Goal: Task Accomplishment & Management: Complete application form

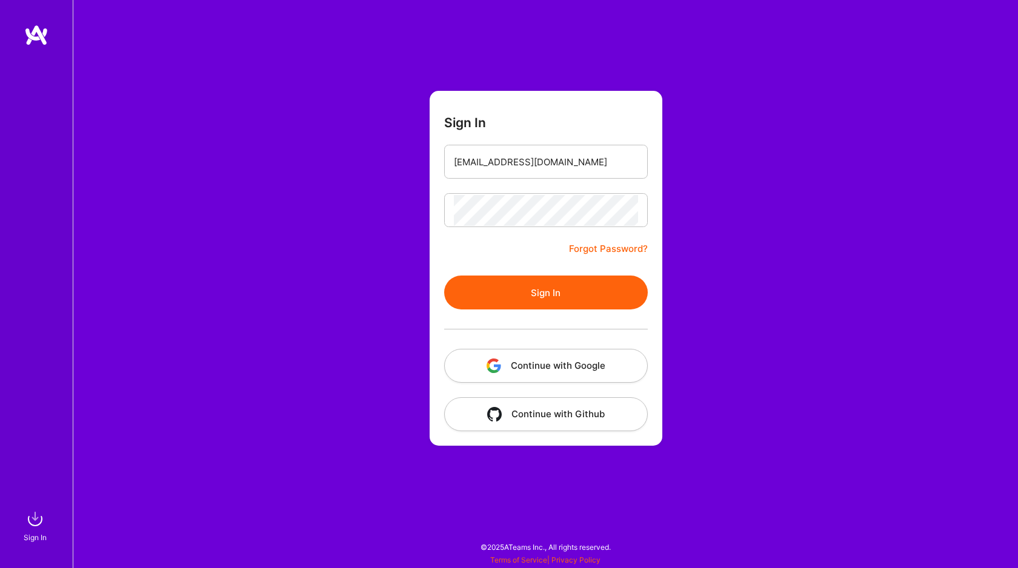
click at [504, 170] on input "[EMAIL_ADDRESS][DOMAIN_NAME]" at bounding box center [546, 162] width 184 height 31
click at [491, 289] on button "Sign In" at bounding box center [546, 293] width 204 height 34
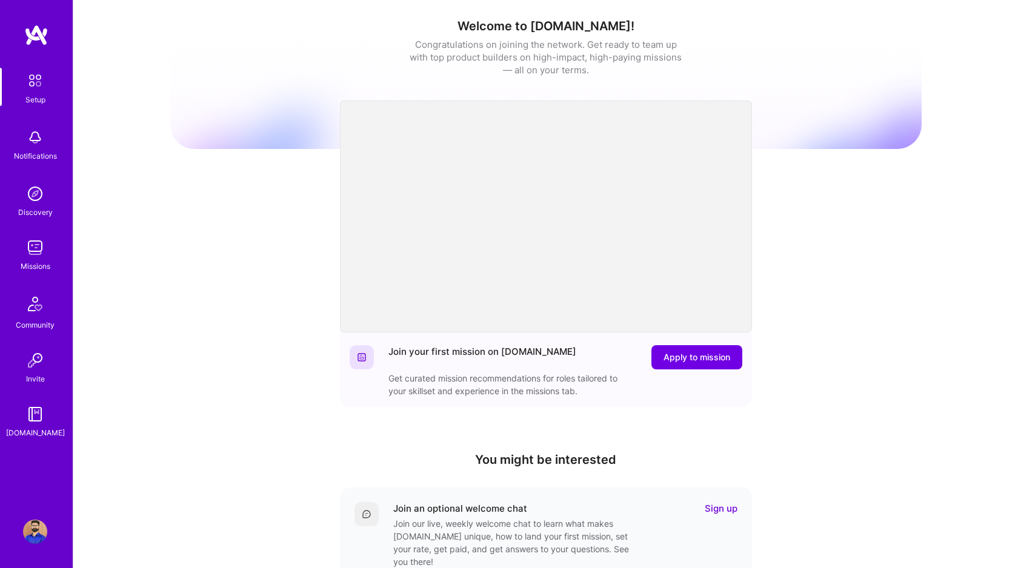
click at [30, 253] on img at bounding box center [35, 248] width 24 height 24
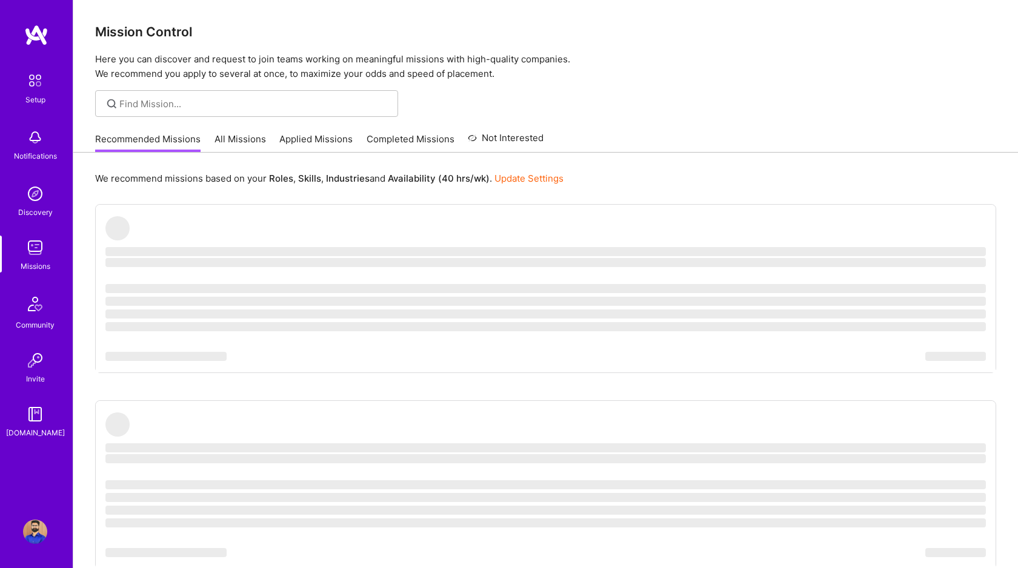
click at [251, 139] on link "All Missions" at bounding box center [239, 143] width 51 height 20
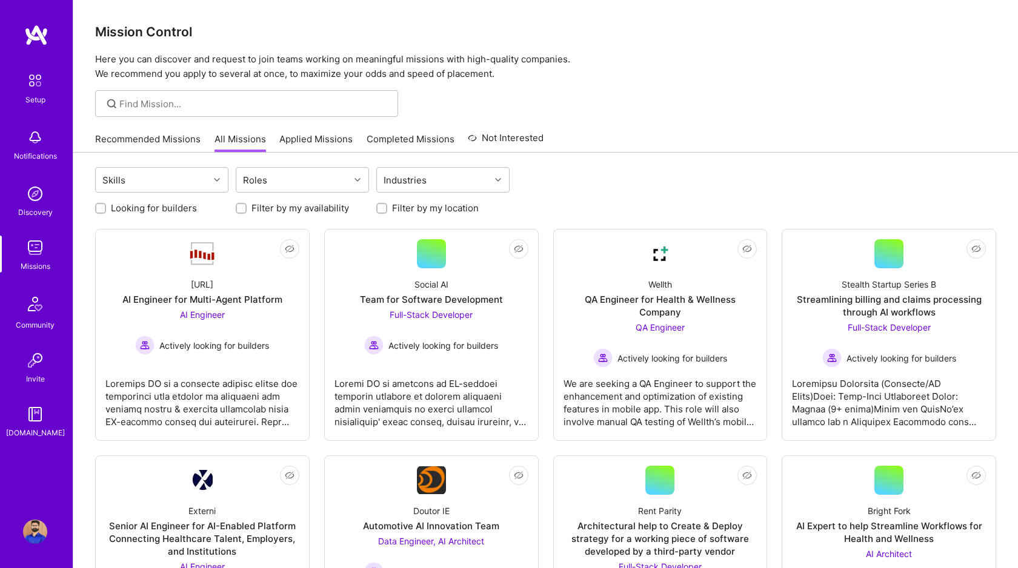
click at [99, 206] on input "Looking for builders" at bounding box center [102, 209] width 8 height 8
checkbox input "true"
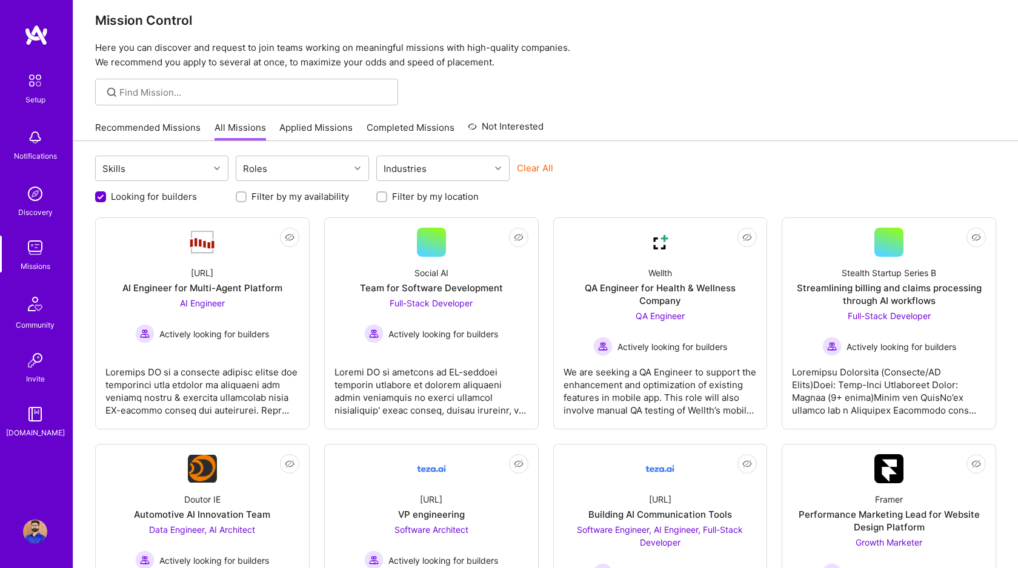
scroll to position [14, 0]
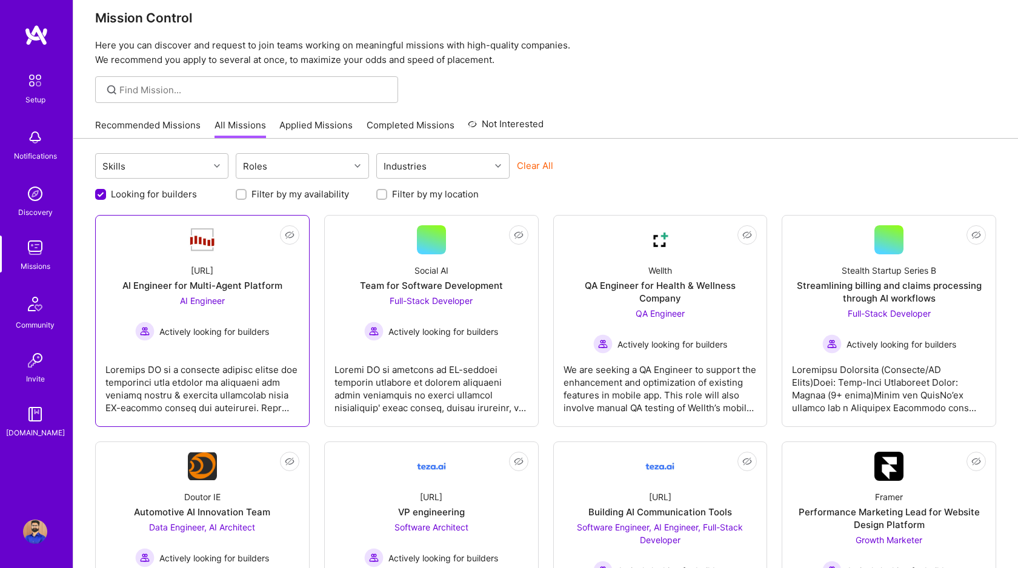
click at [170, 337] on span "Actively looking for builders" at bounding box center [214, 331] width 110 height 13
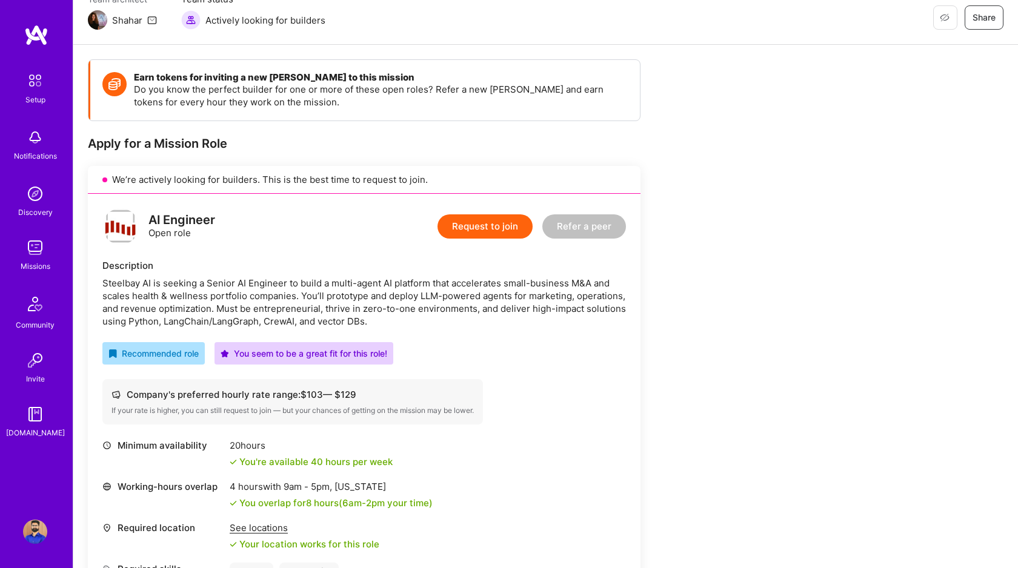
scroll to position [123, 0]
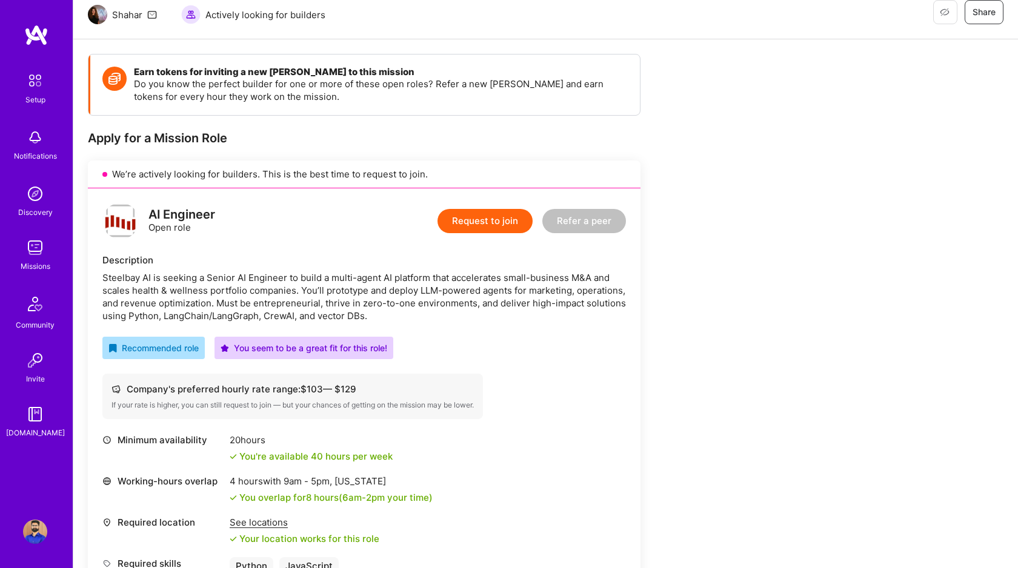
click at [479, 218] on button "Request to join" at bounding box center [484, 221] width 95 height 24
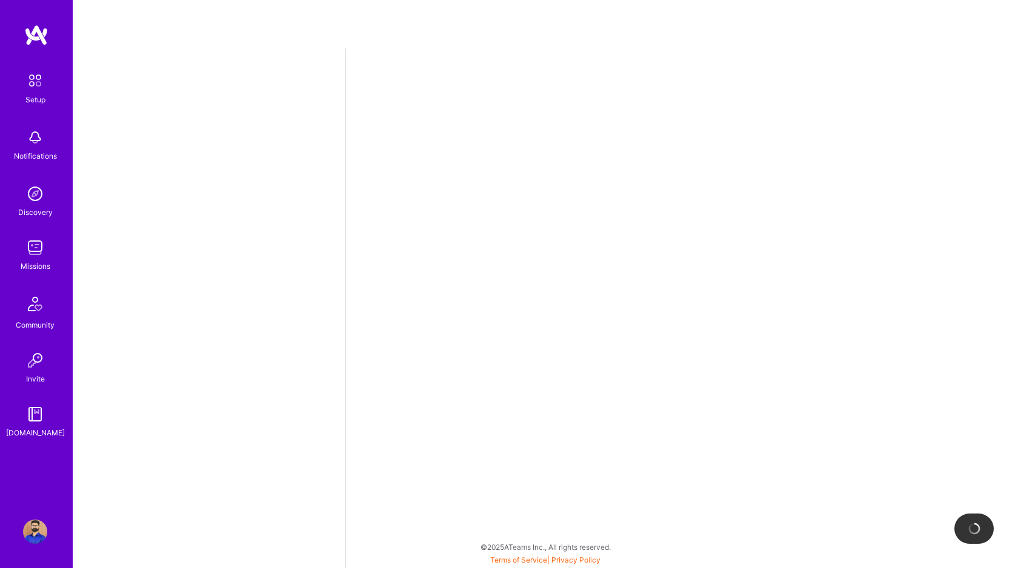
select select "CA"
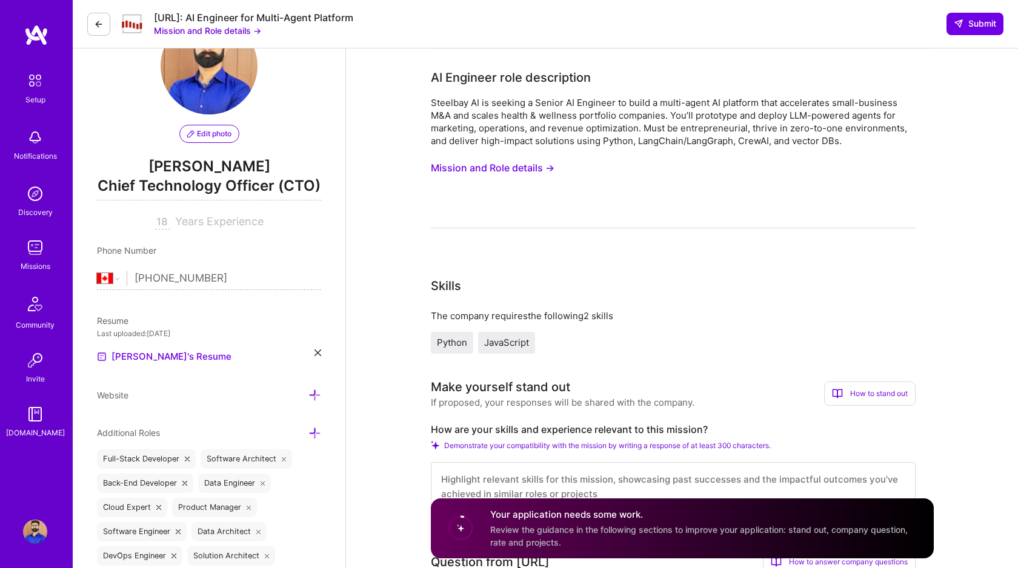
scroll to position [49, 0]
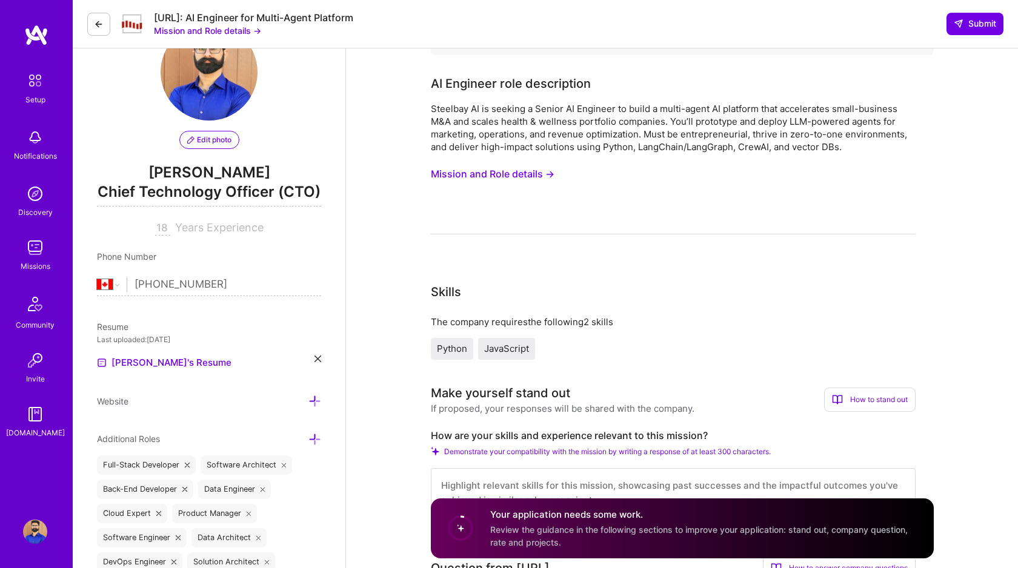
click at [478, 173] on button "Mission and Role details →" at bounding box center [493, 174] width 124 height 22
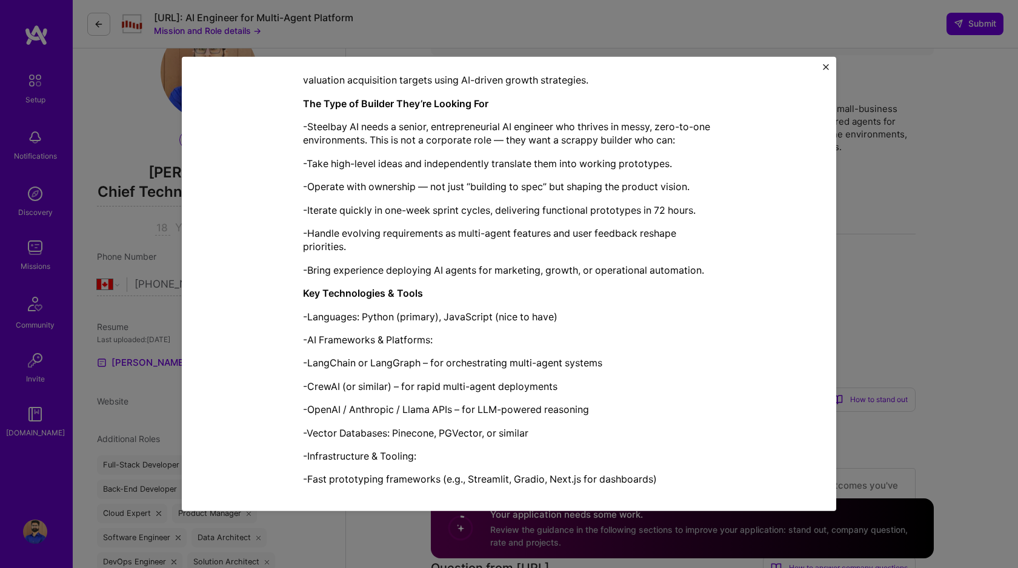
scroll to position [709, 0]
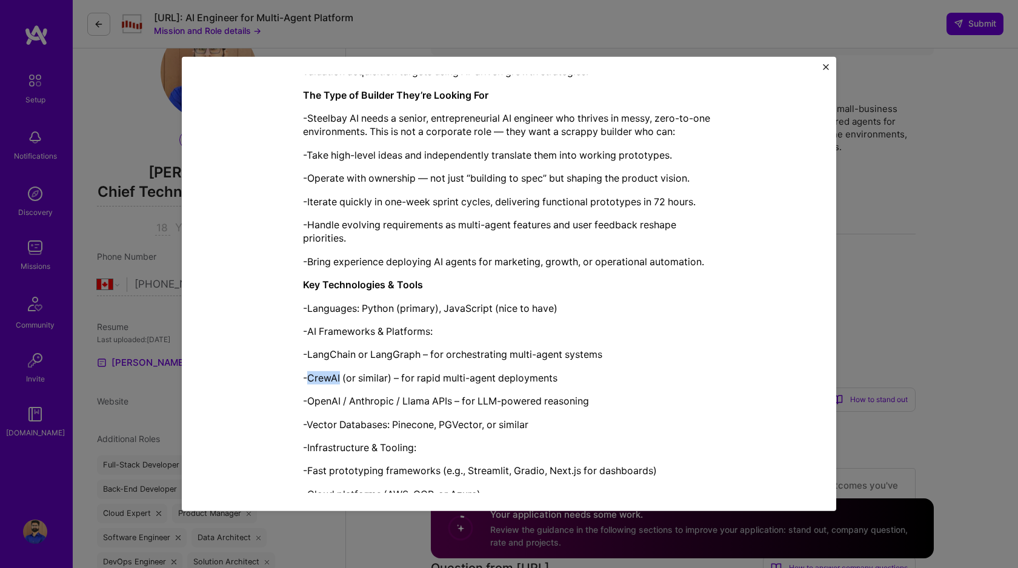
drag, startPoint x: 341, startPoint y: 378, endPoint x: 306, endPoint y: 374, distance: 35.3
click at [306, 374] on p "-CrewAI (or similar) – for rapid multi-agent deployments" at bounding box center [509, 377] width 412 height 13
copy p "CrewAI"
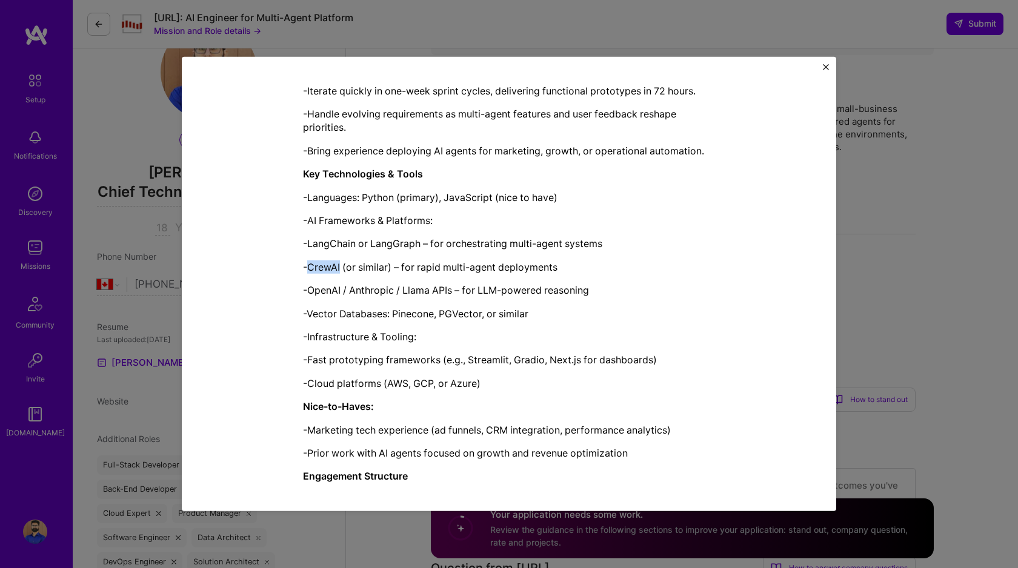
scroll to position [811, 0]
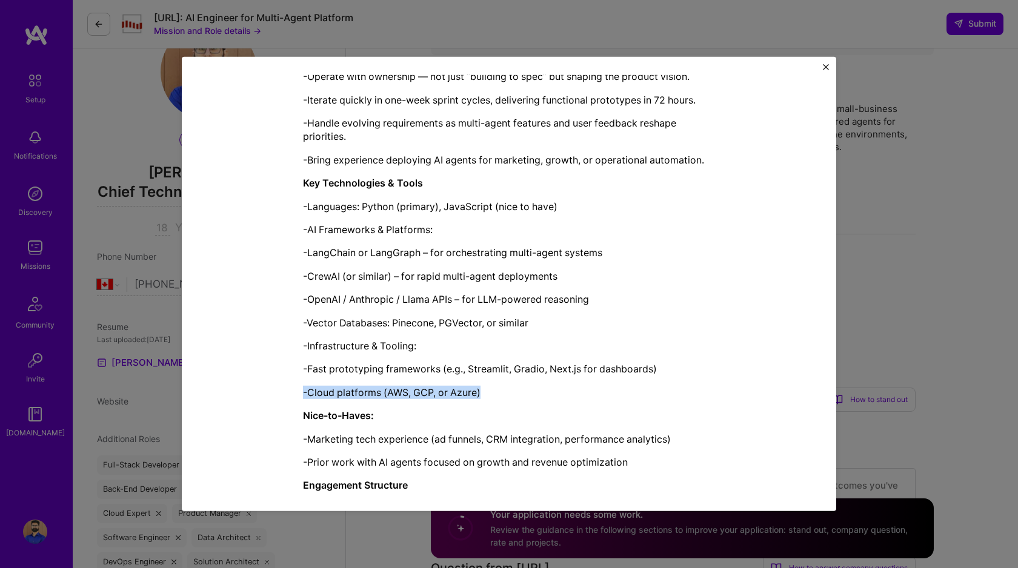
drag, startPoint x: 496, startPoint y: 394, endPoint x: 336, endPoint y: 252, distance: 213.3
click at [342, 253] on div "Steelbay AI is a boutique private equity and technology firm focused on acquiri…" at bounding box center [509, 64] width 412 height 1049
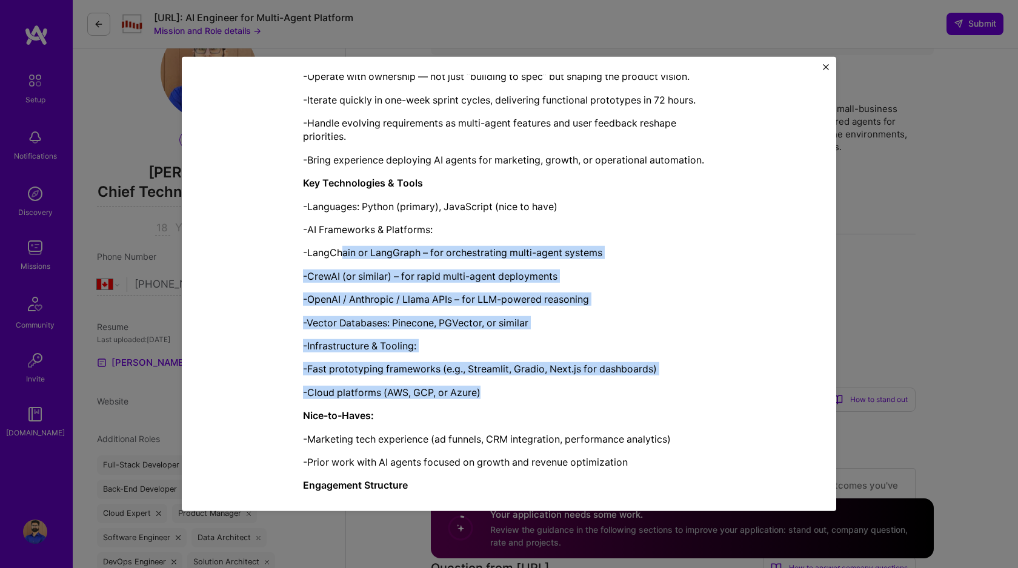
click at [468, 386] on p "-Cloud platforms (AWS, GCP, or Azure)" at bounding box center [509, 392] width 412 height 13
drag, startPoint x: 485, startPoint y: 391, endPoint x: 300, endPoint y: 247, distance: 234.3
click at [409, 302] on p "-OpenAI / Anthropic / Llama APIs – for LLM-powered reasoning" at bounding box center [509, 299] width 412 height 13
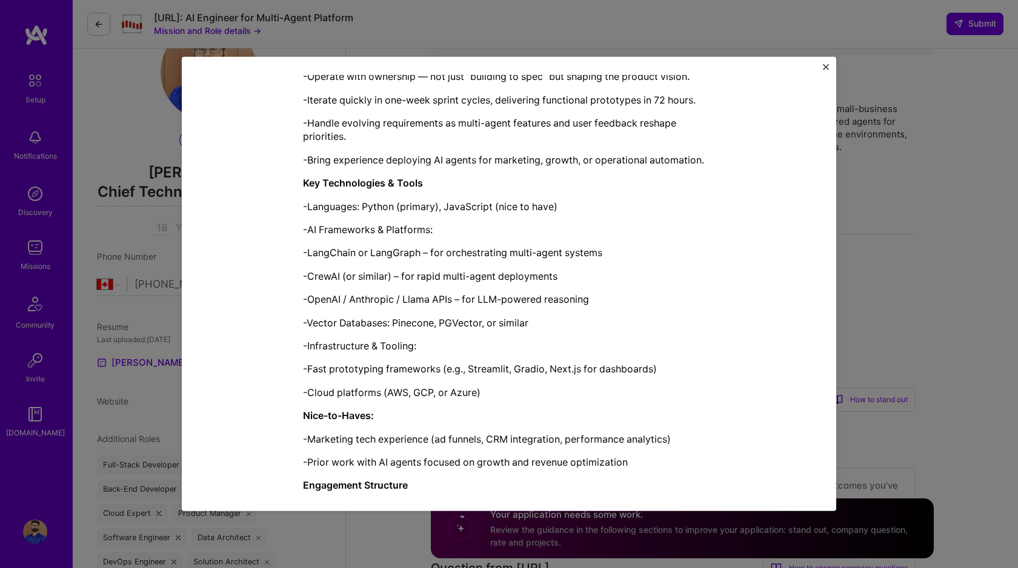
click at [581, 356] on div "Steelbay AI is a boutique private equity and technology firm focused on acquiri…" at bounding box center [509, 64] width 412 height 1049
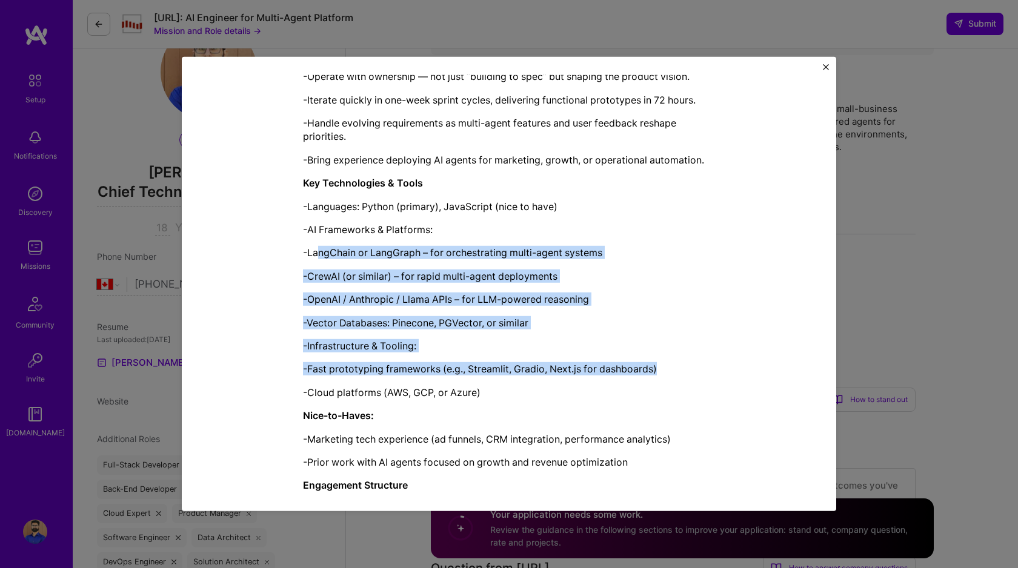
drag, startPoint x: 660, startPoint y: 370, endPoint x: 319, endPoint y: 258, distance: 358.2
click at [319, 258] on div "Steelbay AI is a boutique private equity and technology firm focused on acquiri…" at bounding box center [509, 64] width 412 height 1049
click at [413, 353] on div "Steelbay AI is a boutique private equity and technology firm focused on acquiri…" at bounding box center [509, 64] width 412 height 1049
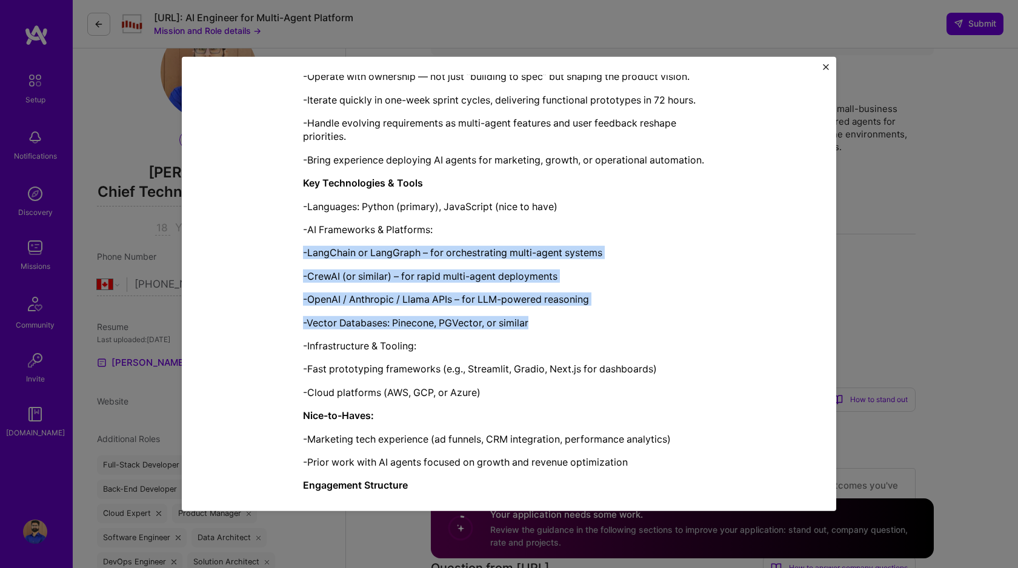
drag, startPoint x: 540, startPoint y: 322, endPoint x: 264, endPoint y: 253, distance: 284.3
copy div "-LangChain or LangGraph – for orchestrating multi-agent systems -CrewAI (or sim…"
click at [824, 67] on img "Close" at bounding box center [826, 67] width 6 height 6
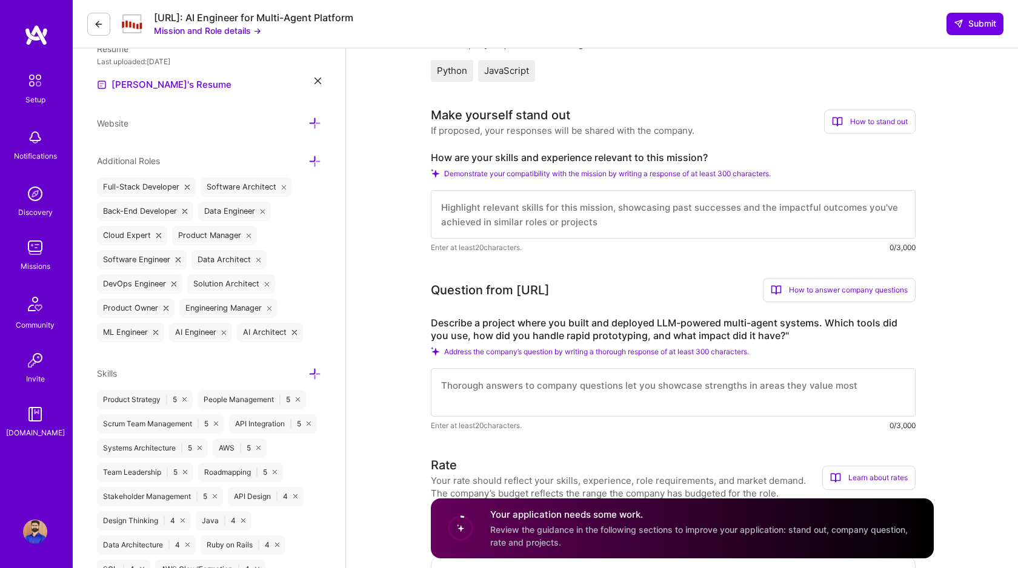
scroll to position [329, 0]
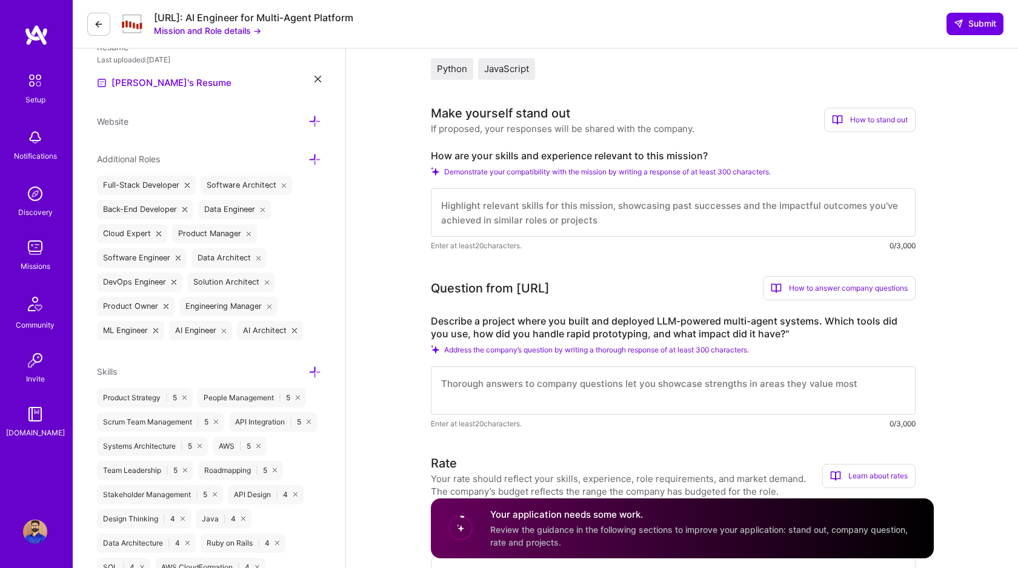
click at [458, 210] on textarea at bounding box center [673, 212] width 485 height 48
paste textarea "My 18+ years building snappy startups and hyper-scale systems positions me perf…"
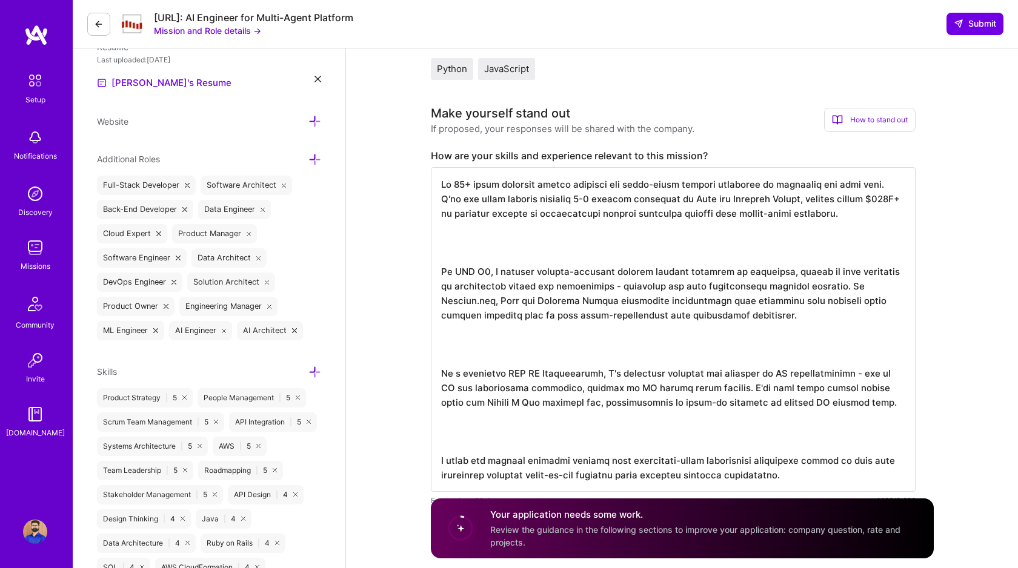
click at [471, 271] on textarea at bounding box center [673, 329] width 485 height 325
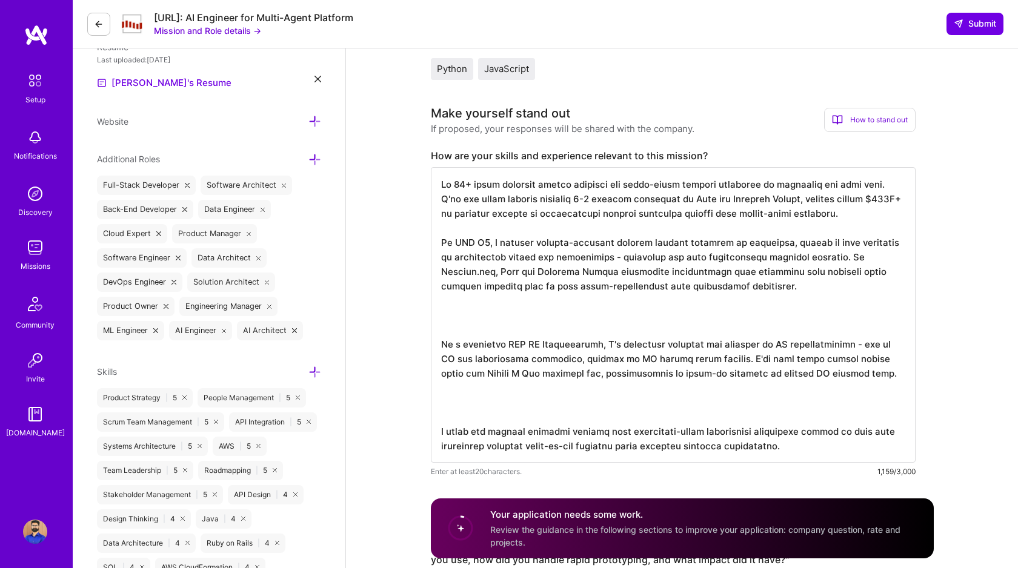
click at [478, 343] on textarea at bounding box center [673, 315] width 485 height 296
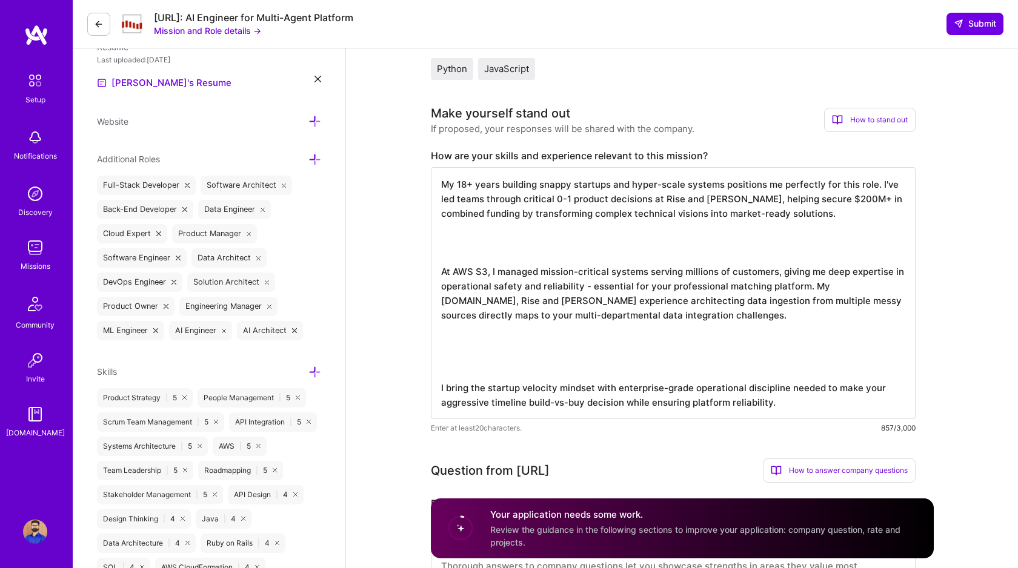
paste textarea "As a certified AWS AI Practitioner, I'm currently advising two startups on AI i…"
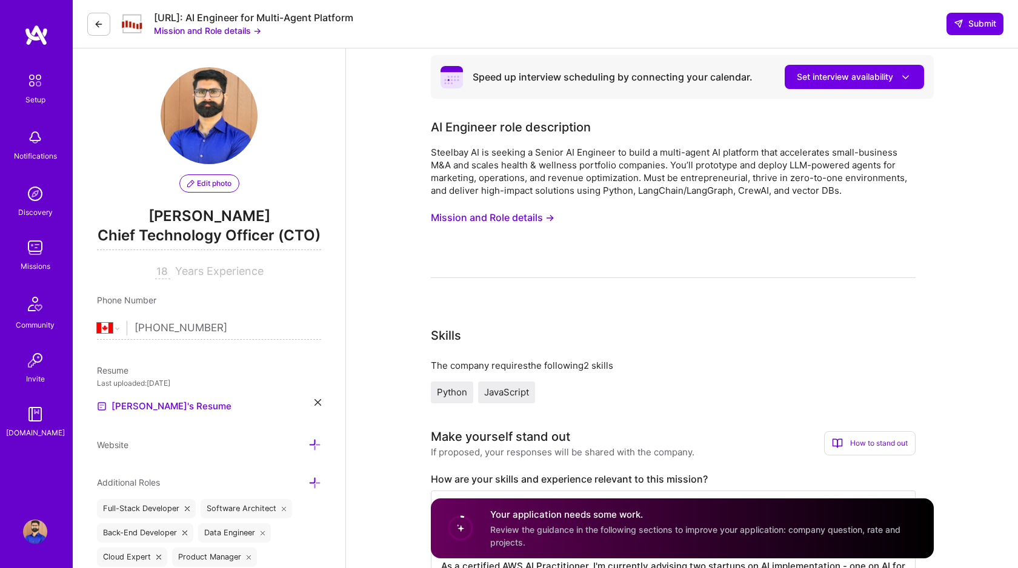
scroll to position [0, 0]
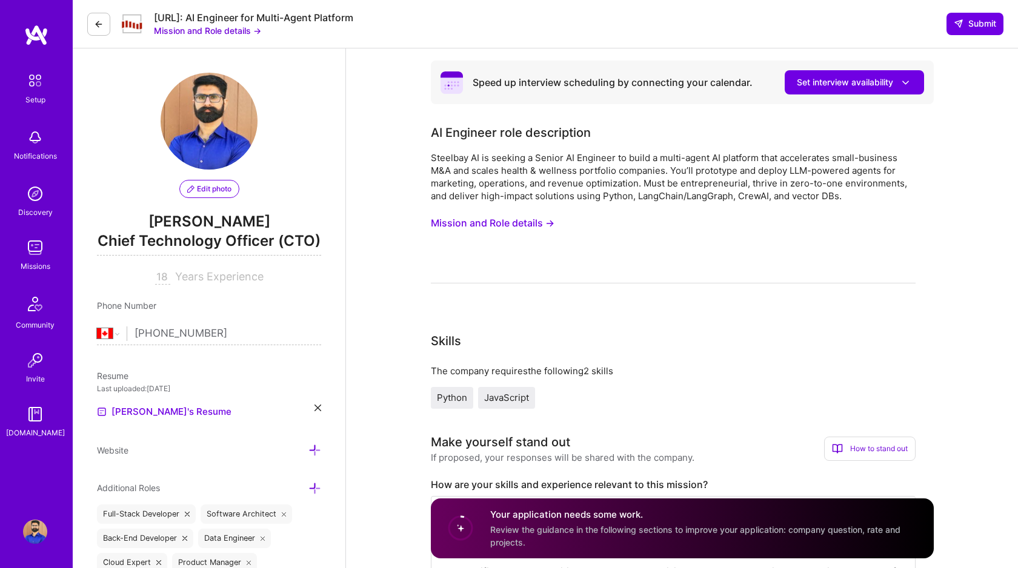
click at [486, 221] on button "Mission and Role details →" at bounding box center [493, 223] width 124 height 22
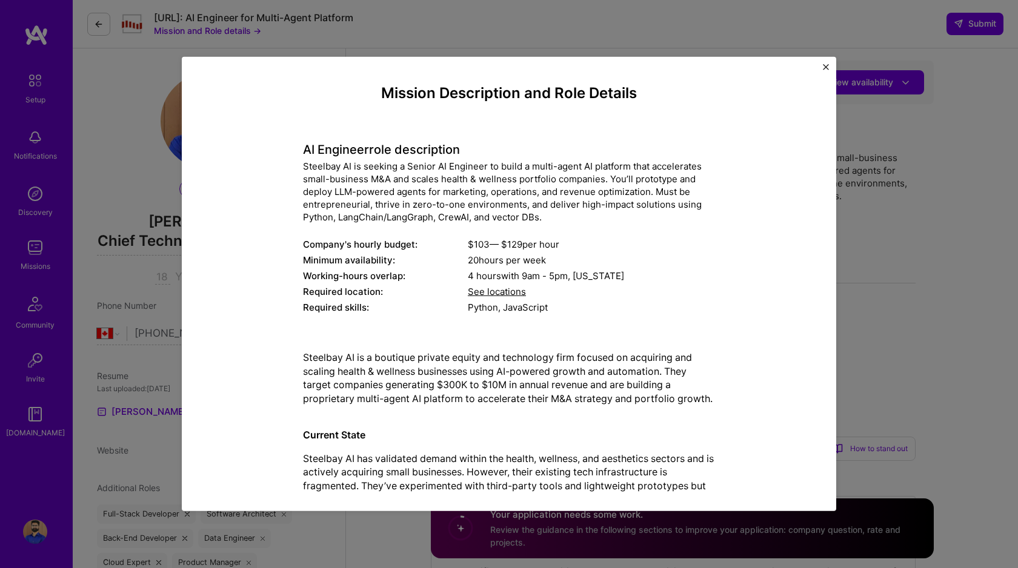
click at [330, 167] on div "Steelbay AI is seeking a Senior AI Engineer to build a multi-agent AI platform …" at bounding box center [509, 192] width 412 height 64
drag, startPoint x: 352, startPoint y: 165, endPoint x: 304, endPoint y: 167, distance: 48.5
click at [304, 167] on div "Steelbay AI is seeking a Senior AI Engineer to build a multi-agent AI platform …" at bounding box center [509, 192] width 412 height 64
copy div "Steelbay AI"
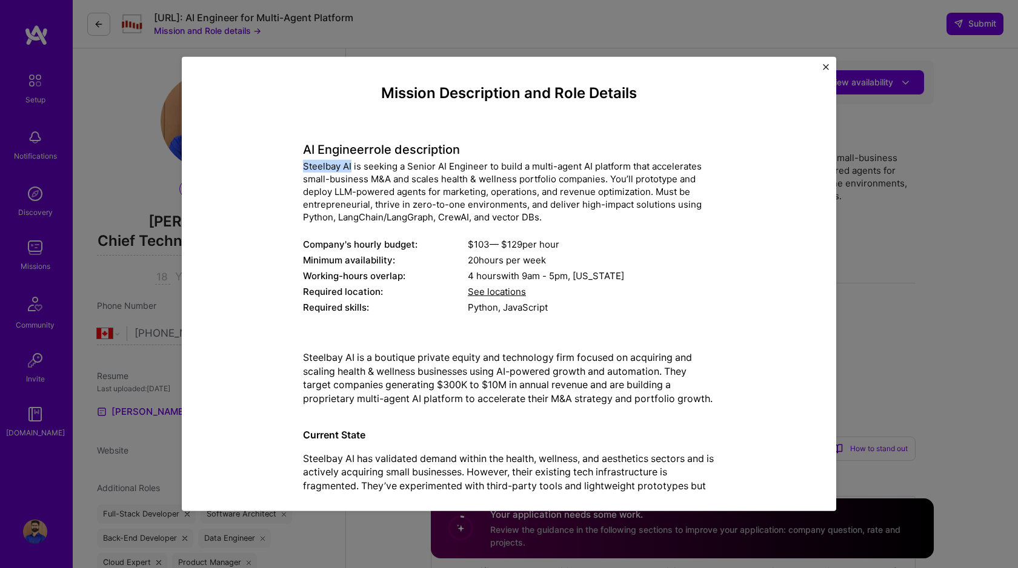
click at [826, 67] on img "Close" at bounding box center [826, 67] width 6 height 6
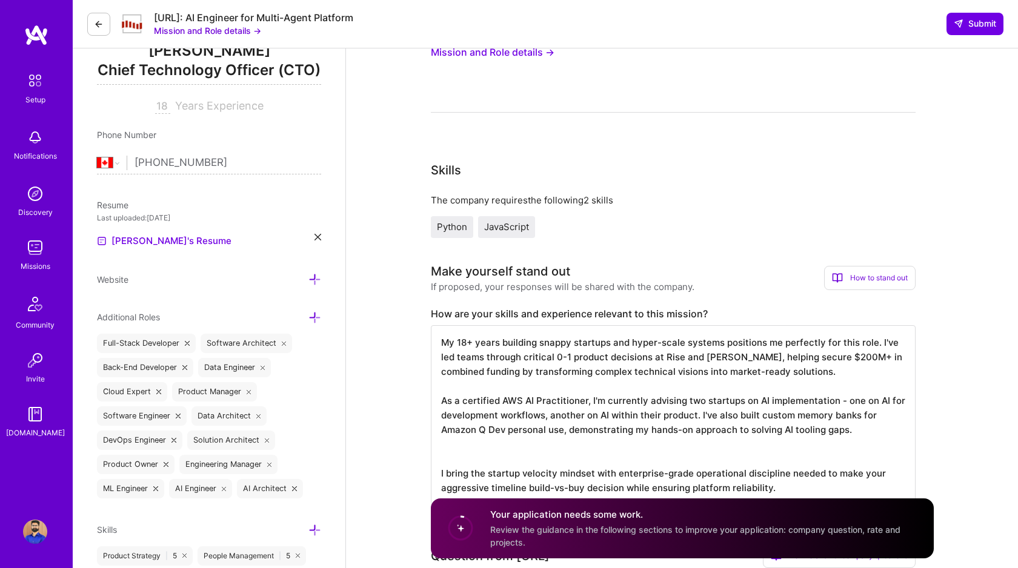
scroll to position [223, 0]
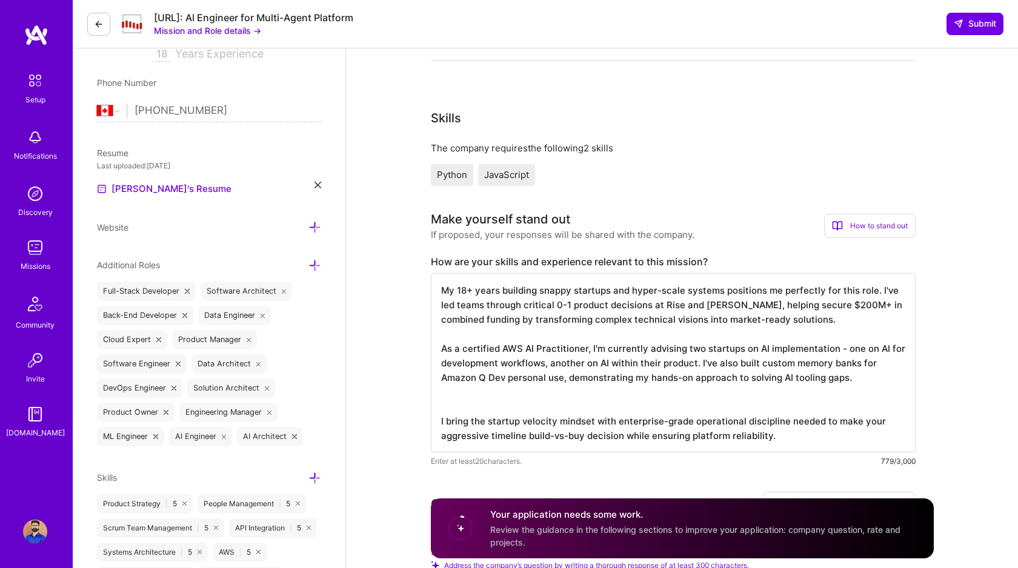
click at [569, 393] on textarea "My 18+ years building snappy startups and hyper-scale systems positions me perf…" at bounding box center [673, 362] width 485 height 179
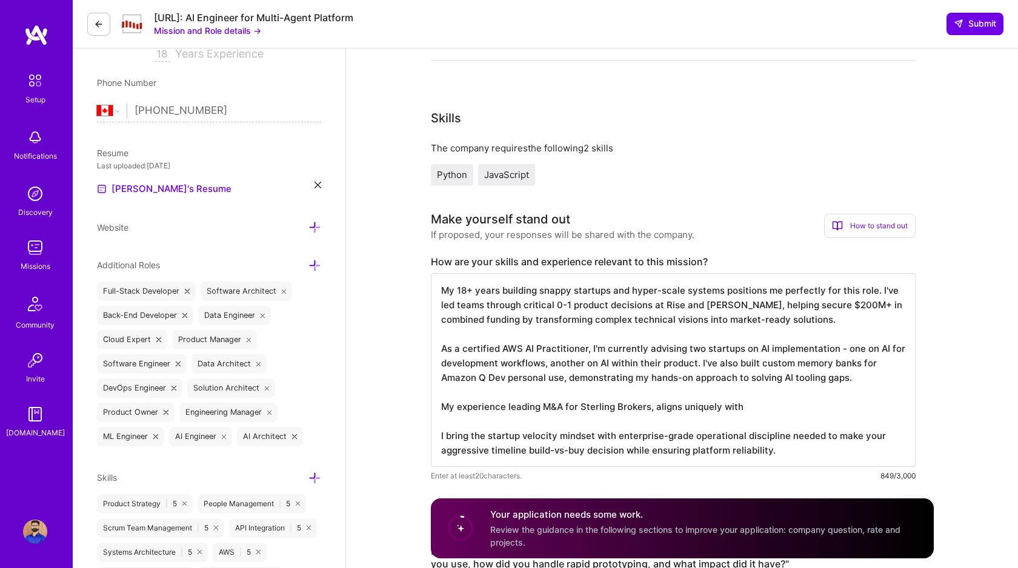
paste textarea "Steelbay AI"
click at [565, 408] on textarea "My 18+ years building snappy startups and hyper-scale systems positions me perf…" at bounding box center [673, 370] width 485 height 194
click at [648, 405] on textarea "My 18+ years building snappy startups and hyper-scale systems positions me perf…" at bounding box center [673, 370] width 485 height 194
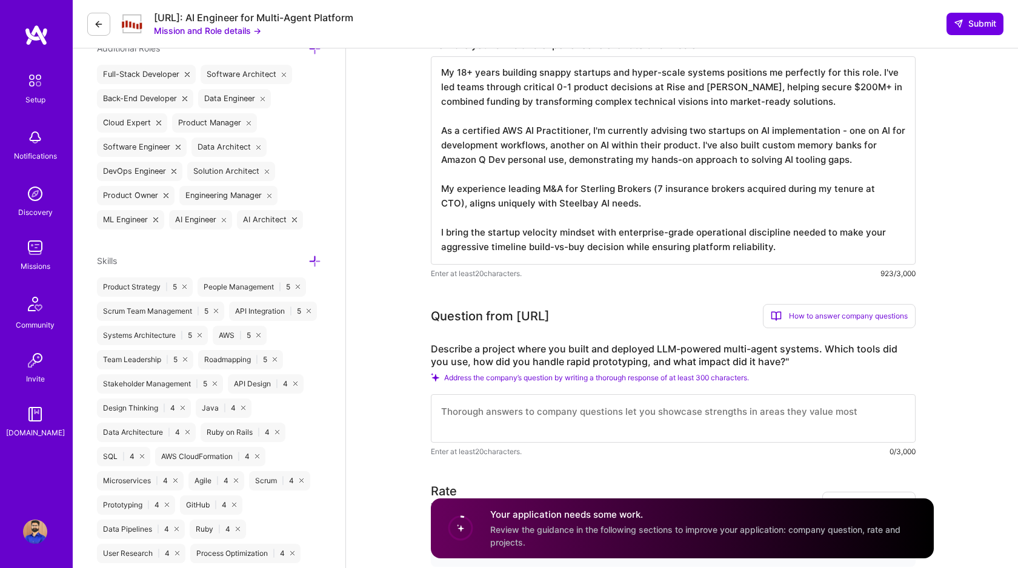
scroll to position [441, 0]
type textarea "My 18+ years building snappy startups and hyper-scale systems positions me perf…"
click at [509, 409] on textarea at bounding box center [673, 417] width 485 height 48
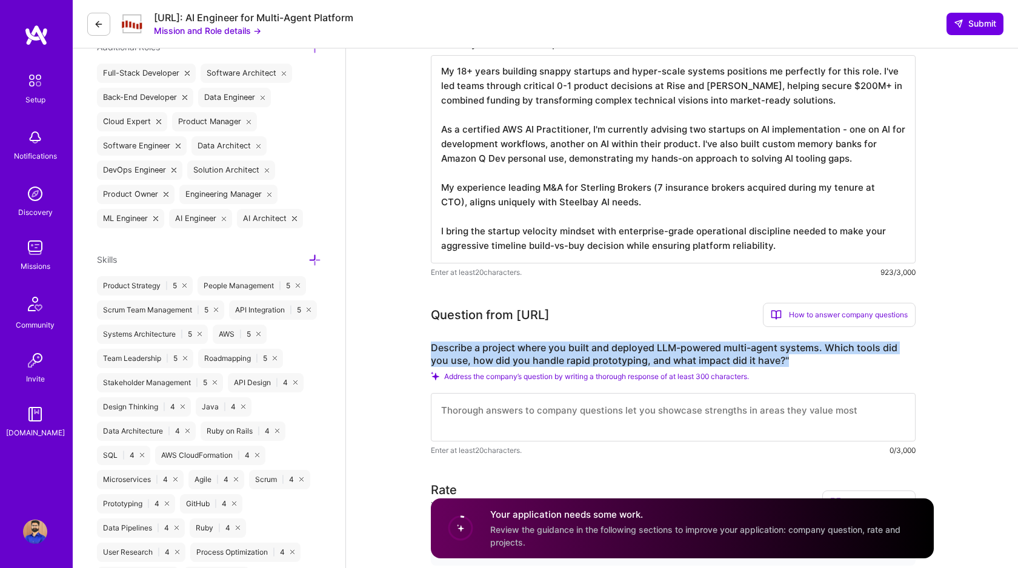
drag, startPoint x: 791, startPoint y: 360, endPoint x: 429, endPoint y: 350, distance: 361.8
copy label "Describe a project where you built and deployed LLM-powered multi-agent systems…"
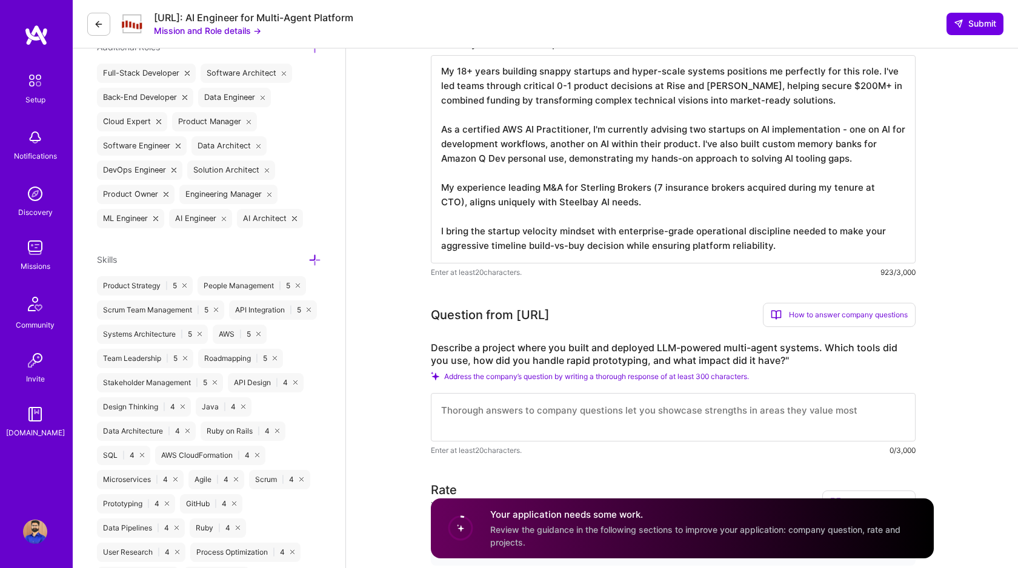
click at [508, 183] on textarea "My 18+ years building snappy startups and hyper-scale systems positions me perf…" at bounding box center [673, 159] width 485 height 208
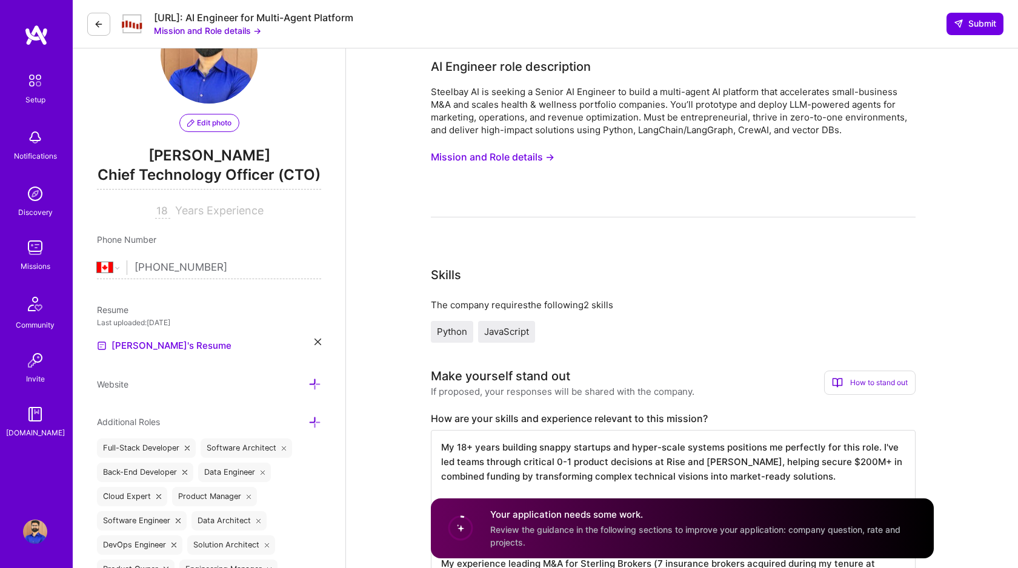
scroll to position [0, 0]
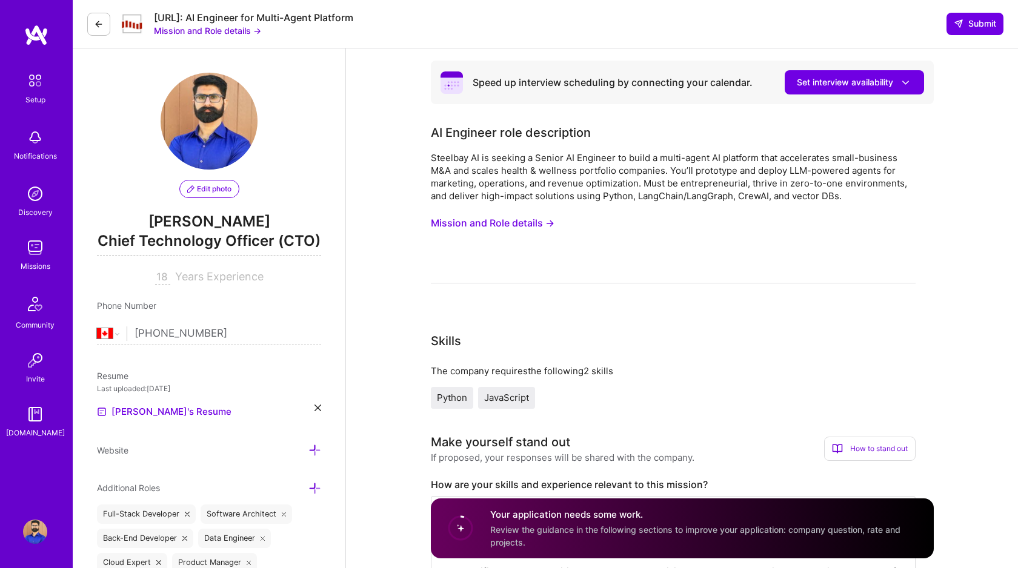
click at [460, 224] on button "Mission and Role details →" at bounding box center [493, 223] width 124 height 22
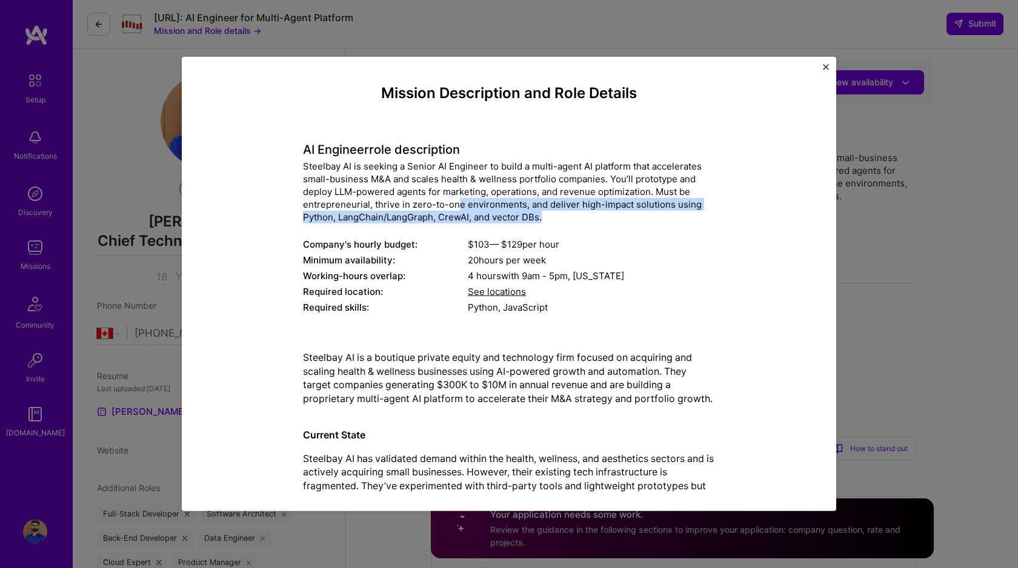
drag, startPoint x: 547, startPoint y: 217, endPoint x: 456, endPoint y: 206, distance: 92.2
click at [456, 207] on div "Steelbay AI is seeking a Senior AI Engineer to build a multi-agent AI platform …" at bounding box center [509, 192] width 412 height 64
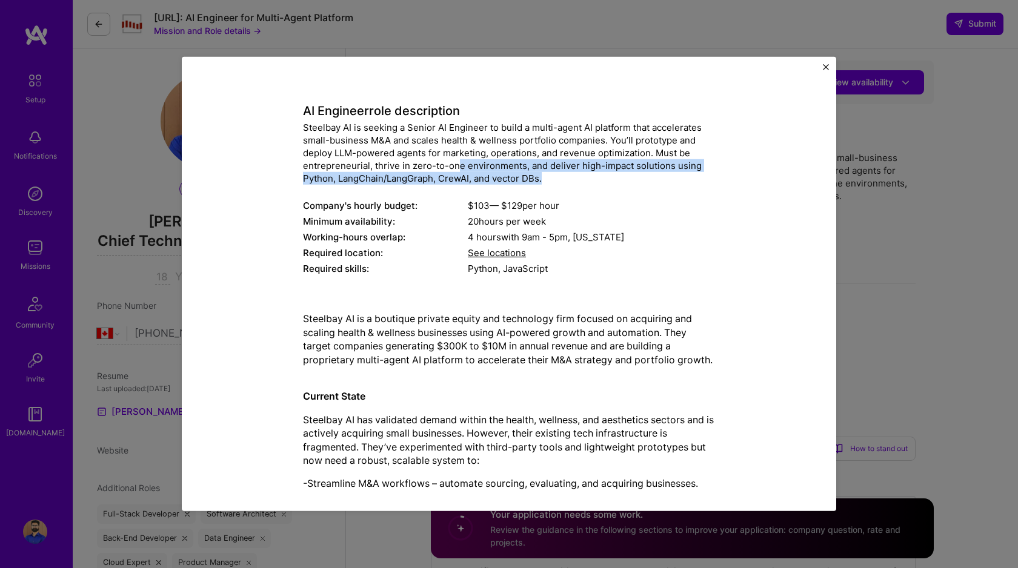
scroll to position [39, 0]
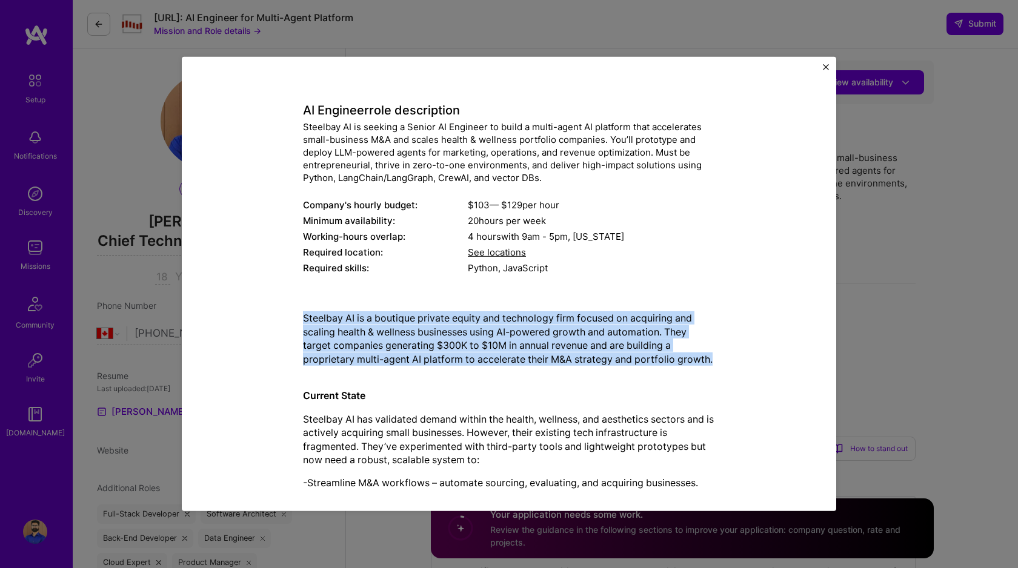
drag, startPoint x: 717, startPoint y: 359, endPoint x: 293, endPoint y: 316, distance: 426.2
copy p "Steelbay AI is a boutique private equity and technology firm focused on acquiri…"
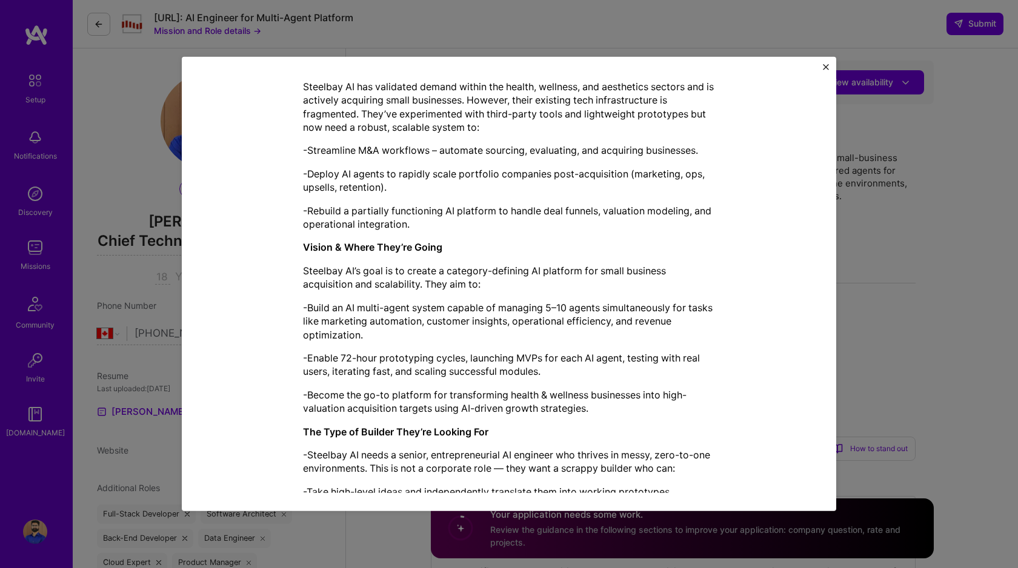
scroll to position [374, 0]
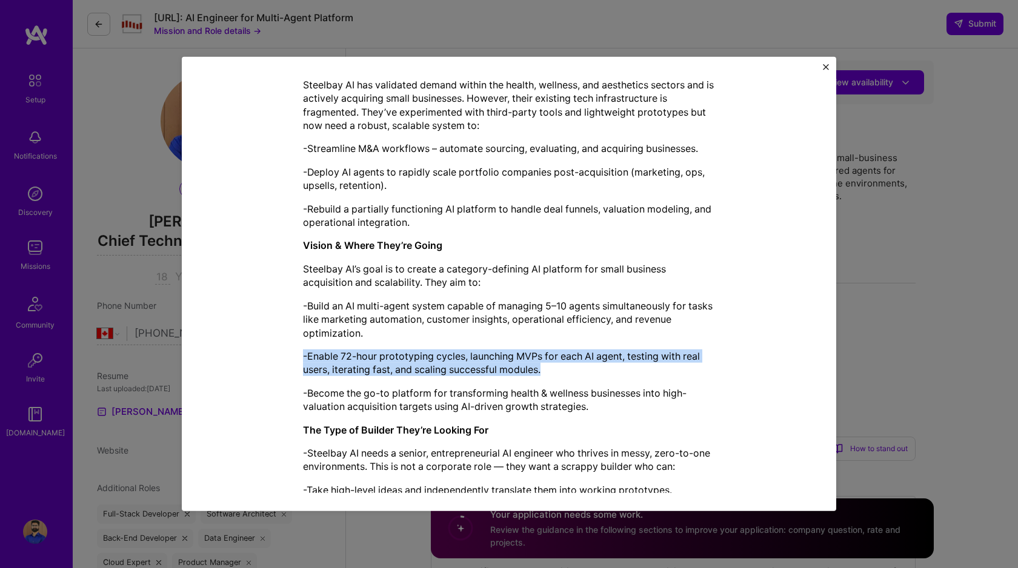
drag, startPoint x: 300, startPoint y: 354, endPoint x: 557, endPoint y: 366, distance: 257.1
click at [557, 366] on div "Mission Description and Role Details AI Engineer role description Steelbay AI i…" at bounding box center [509, 373] width 599 height 1325
click at [560, 366] on p "-Enable 72-hour prototyping cycles, launching MVPs for each AI agent, testing w…" at bounding box center [509, 363] width 412 height 27
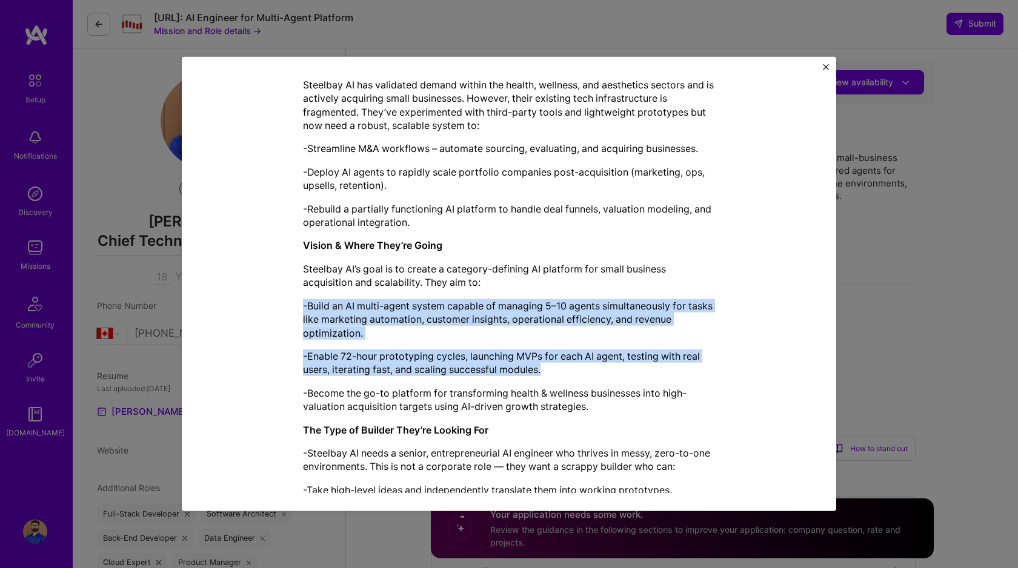
drag, startPoint x: 566, startPoint y: 365, endPoint x: 291, endPoint y: 308, distance: 280.4
click at [291, 308] on div "Mission Description and Role Details AI Engineer role description Steelbay AI i…" at bounding box center [509, 373] width 599 height 1325
copy div "-Build an AI multi-agent system capable of managing 5–10 agents simultaneously …"
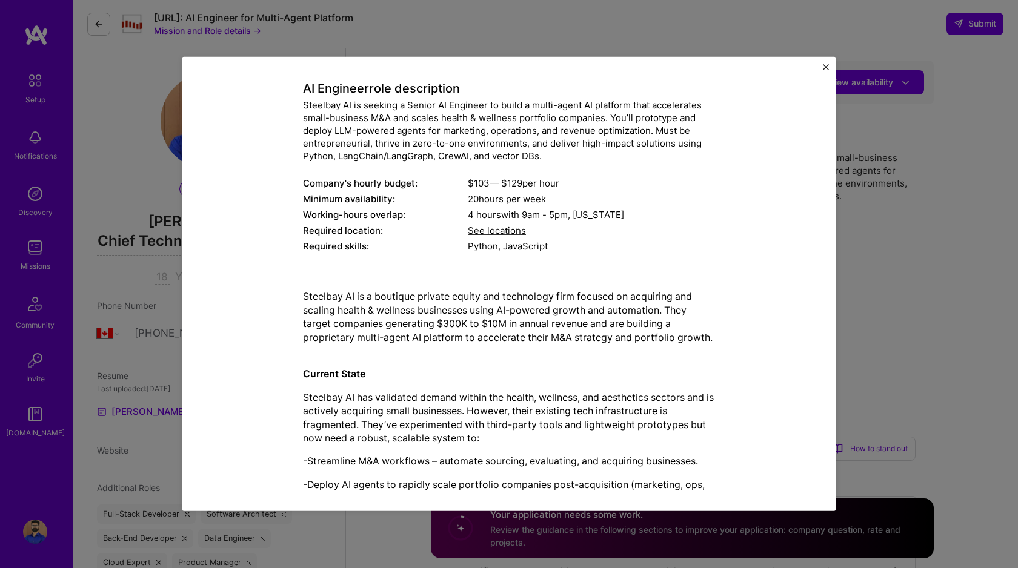
scroll to position [28, 0]
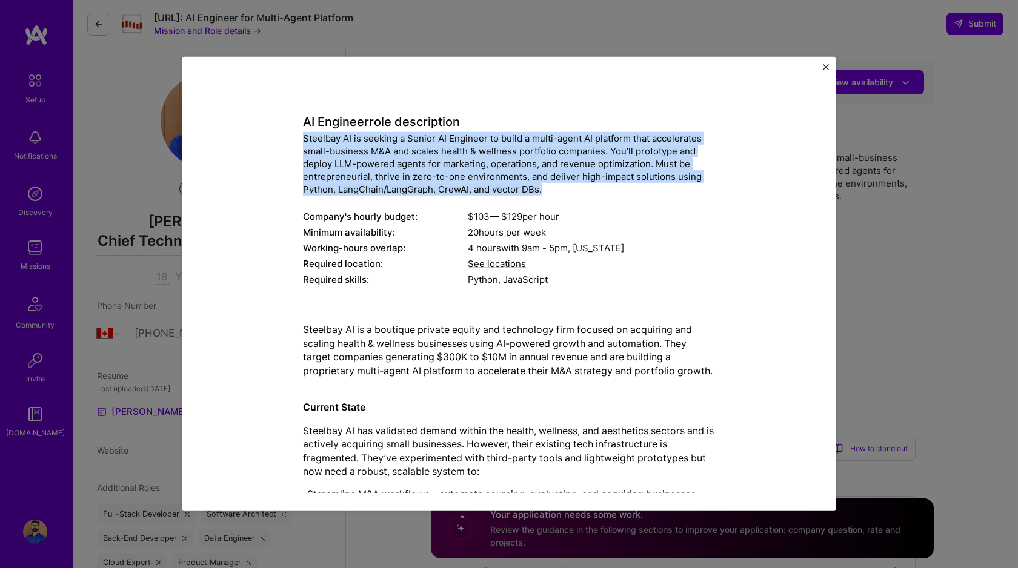
drag, startPoint x: 548, startPoint y: 193, endPoint x: 296, endPoint y: 144, distance: 256.6
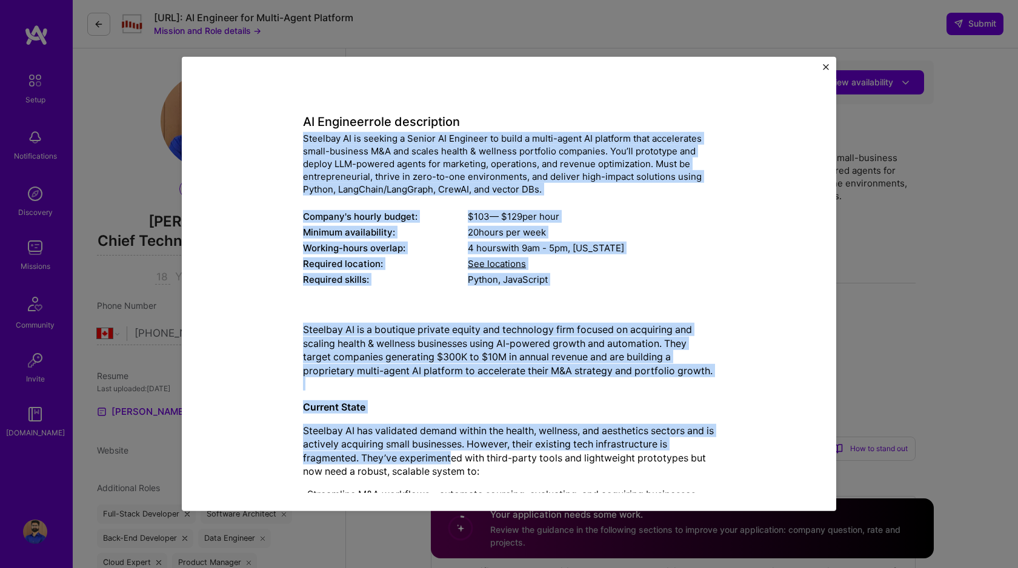
drag, startPoint x: 304, startPoint y: 140, endPoint x: 456, endPoint y: 458, distance: 352.5
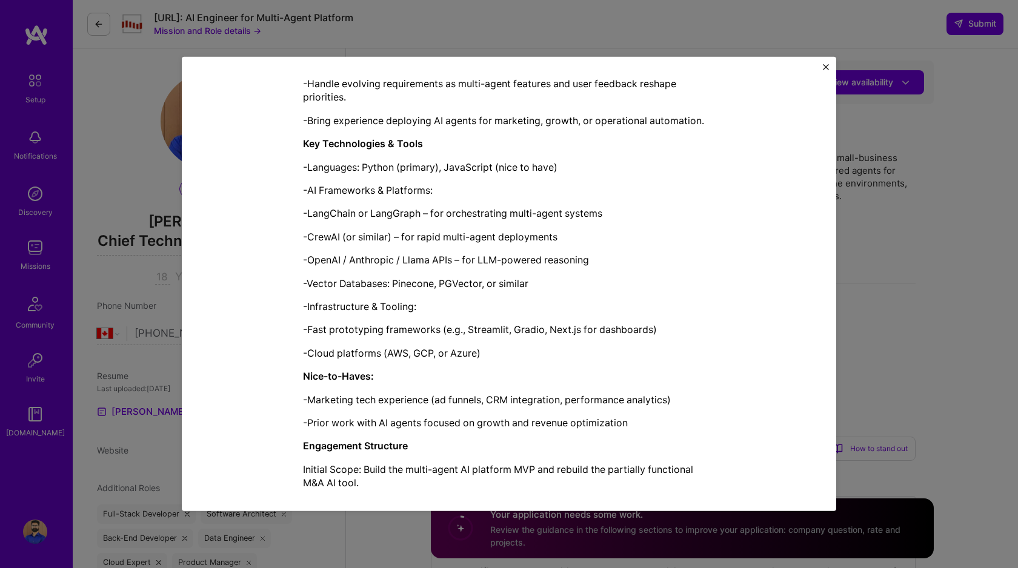
scroll to position [926, 0]
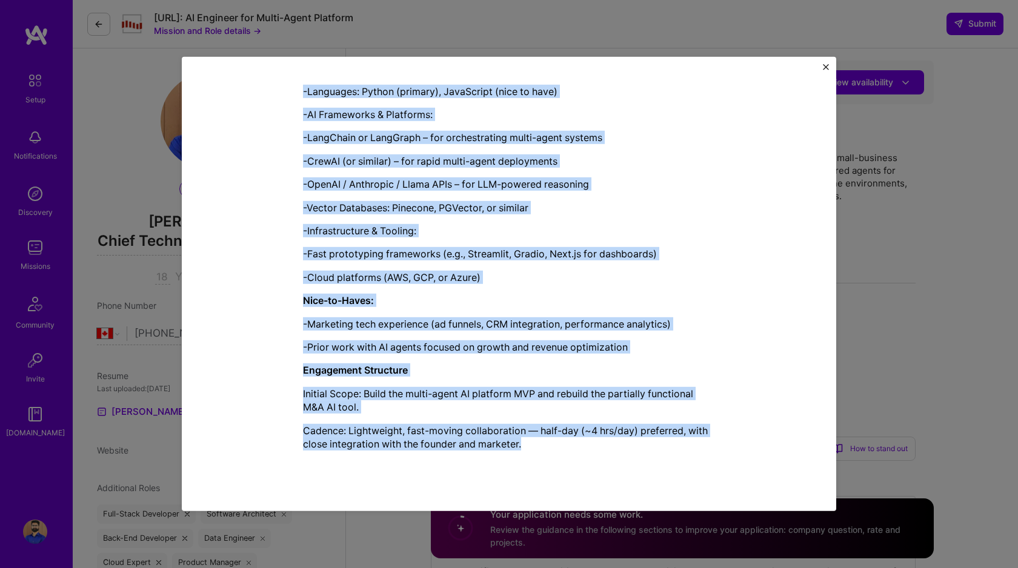
click at [535, 445] on p "Cadence: Lightweight, fast-moving collaboration — half-day (~4 hrs/day) preferr…" at bounding box center [509, 437] width 412 height 27
copy div "Loremips DO si ametcon a Elitse DO Eiusmodt in utlab e dolor-magna AL enimadmi …"
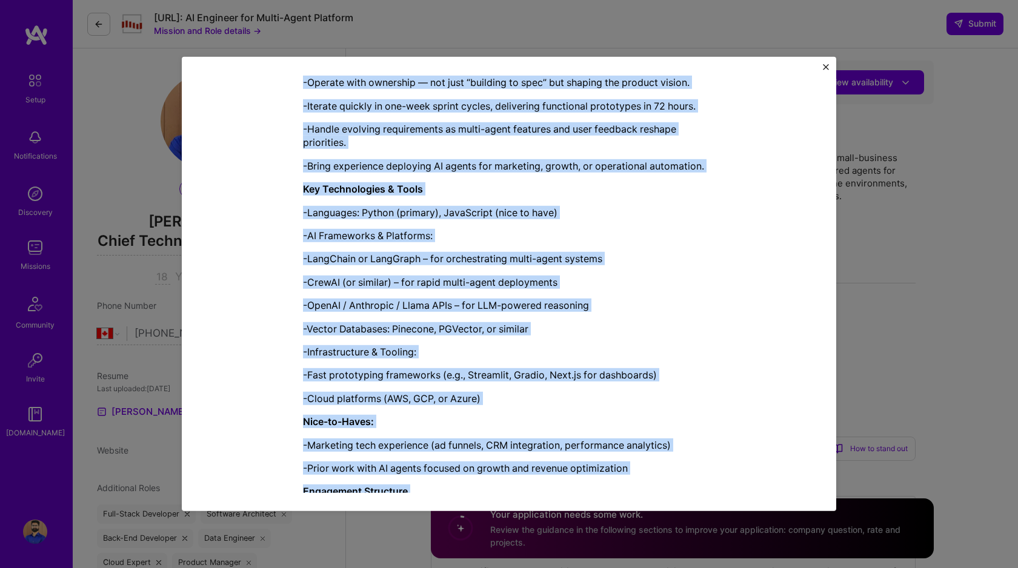
scroll to position [803, 0]
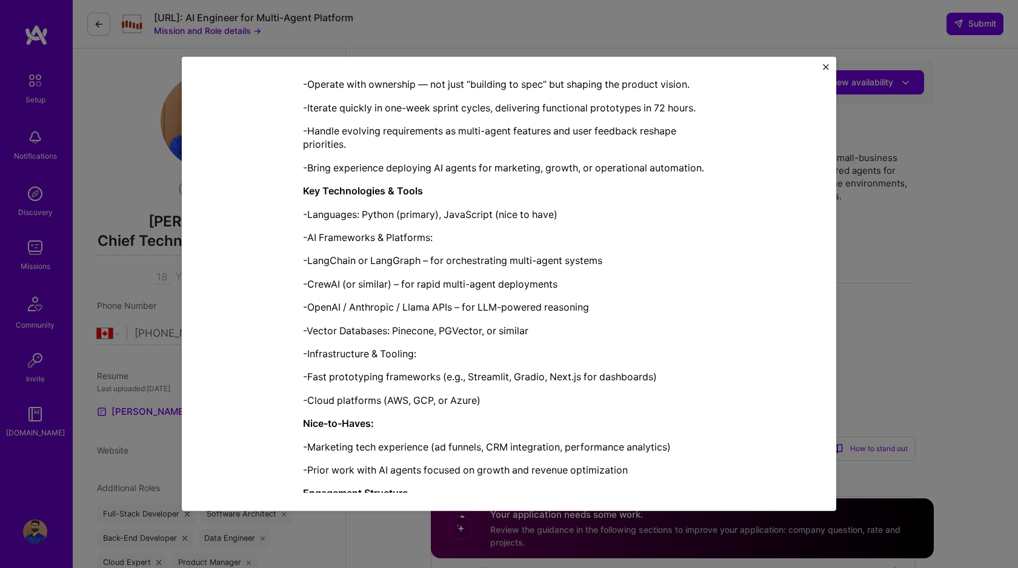
click at [884, 268] on div "Mission Description and Role Details AI Engineer role description Steelbay AI i…" at bounding box center [509, 284] width 1018 height 568
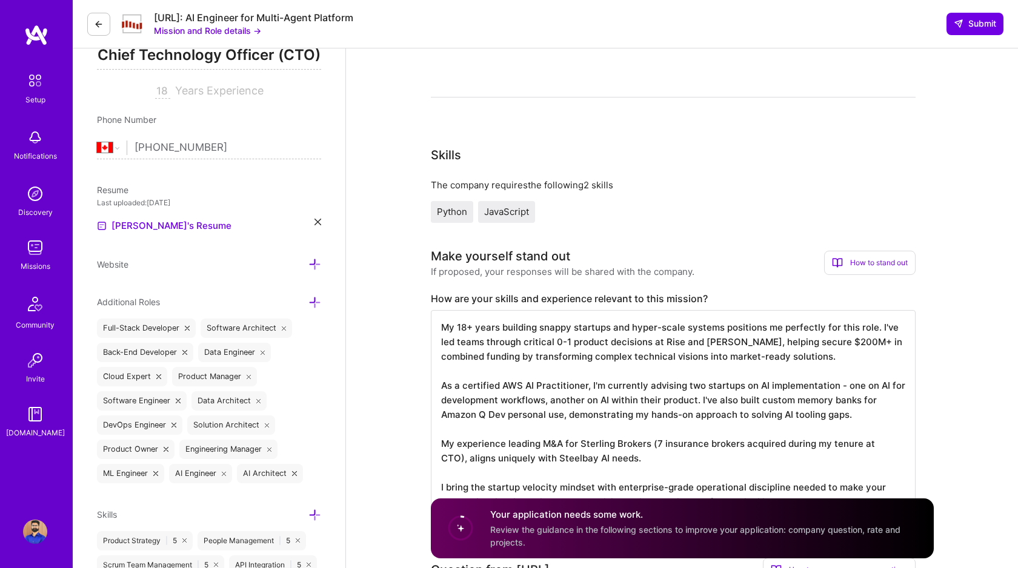
scroll to position [565, 0]
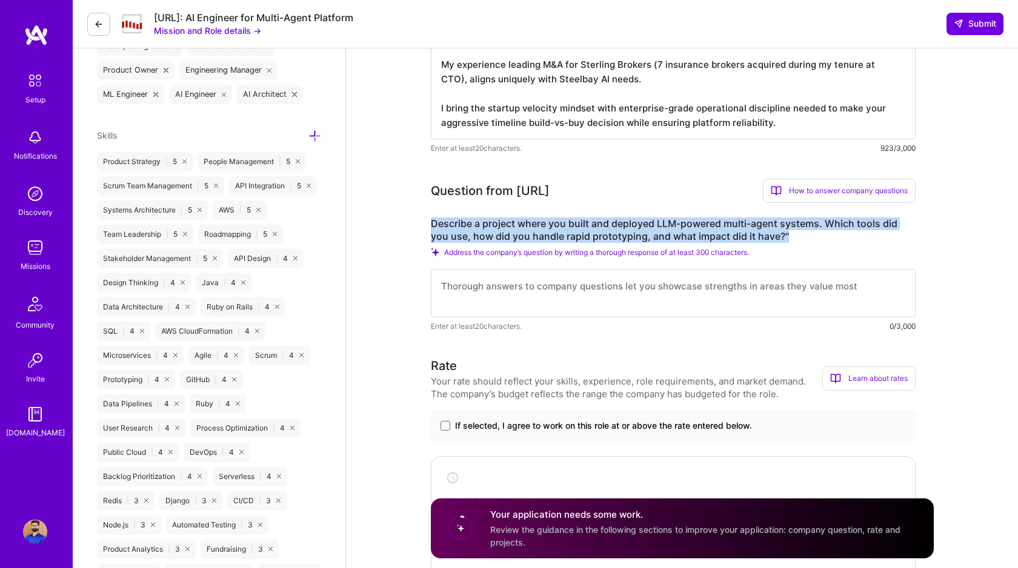
drag, startPoint x: 795, startPoint y: 234, endPoint x: 428, endPoint y: 223, distance: 367.3
copy label "Describe a project where you built and deployed LLM-powered multi-agent systems…"
